Goal: Task Accomplishment & Management: Use online tool/utility

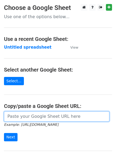
click at [37, 116] on input "url" at bounding box center [57, 116] width 106 height 10
click at [39, 116] on input "url" at bounding box center [57, 116] width 106 height 10
type input "[URL][DOMAIN_NAME]"
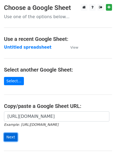
click at [4, 137] on input "Next" at bounding box center [11, 137] width 14 height 8
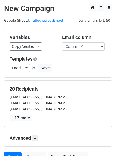
scroll to position [51, 0]
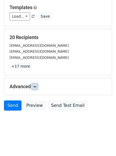
click at [37, 84] on link at bounding box center [35, 86] width 6 height 6
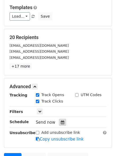
click at [61, 121] on icon at bounding box center [62, 122] width 3 height 4
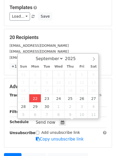
type input "[DATE] 12:13"
type input "13"
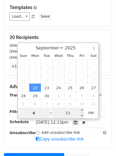
type input "4"
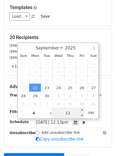
type input "[DATE] 16:13"
type input "04"
click at [67, 116] on input "13" at bounding box center [68, 112] width 33 height 11
type input "0"
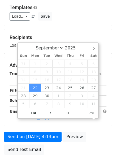
type input "[DATE] 16:00"
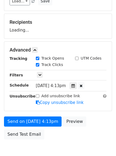
scroll to position [95, 0]
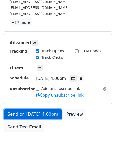
click at [29, 112] on link "Send on Sep 22 at 4:00pm" at bounding box center [33, 114] width 58 height 10
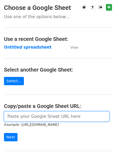
click at [40, 114] on input "url" at bounding box center [57, 116] width 106 height 10
type input "[URL][DOMAIN_NAME]"
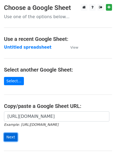
click at [8, 137] on input "Next" at bounding box center [11, 137] width 14 height 8
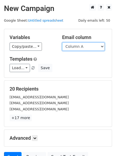
click at [103, 46] on select "Column A Column B Column C Column D Column E" at bounding box center [83, 46] width 43 height 8
select select "Column B"
click at [62, 42] on select "Column A Column B Column C Column D Column E" at bounding box center [83, 46] width 43 height 8
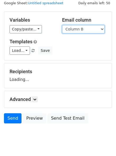
scroll to position [30, 0]
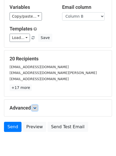
click at [37, 107] on icon at bounding box center [34, 107] width 3 height 3
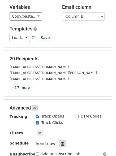
click at [61, 142] on icon at bounding box center [62, 143] width 3 height 4
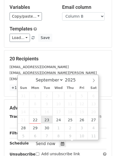
type input "2025-09-23 12:00"
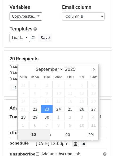
scroll to position [0, 0]
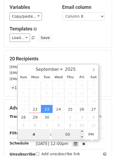
type input "4"
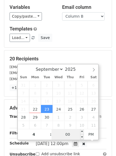
type input "2025-09-23 16:00"
type input "04"
click at [67, 136] on input "00" at bounding box center [68, 134] width 33 height 11
type input "5"
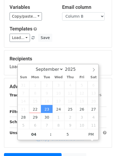
type input "2025-09-23 16:05"
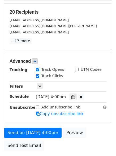
scroll to position [93, 0]
